Goal: Transaction & Acquisition: Purchase product/service

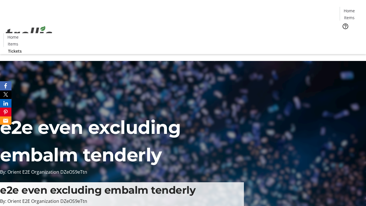
click at [344, 33] on span "Tickets" at bounding box center [351, 36] width 14 height 6
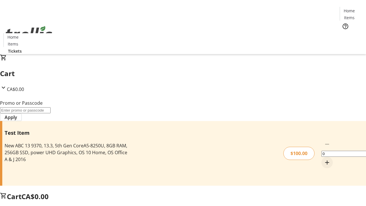
click at [324, 159] on mat-icon "Increment by one" at bounding box center [327, 162] width 7 height 7
type input "1"
type input "PERCENT"
